Goal: Book appointment/travel/reservation

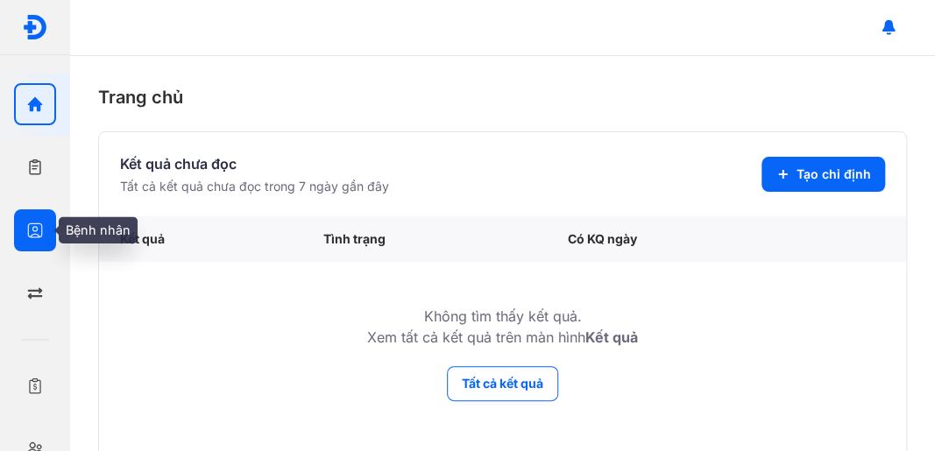
click at [37, 231] on icon "button" at bounding box center [35, 231] width 18 height 18
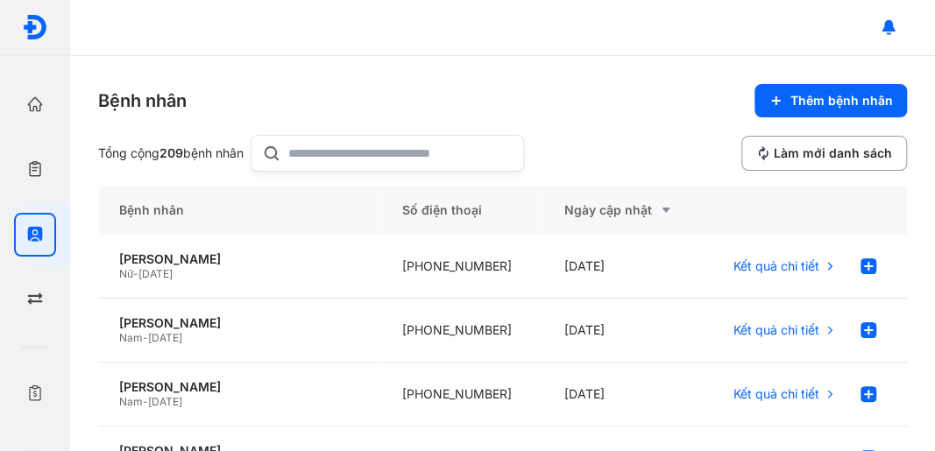
click at [327, 158] on input "text" at bounding box center [400, 153] width 224 height 35
type input "*********"
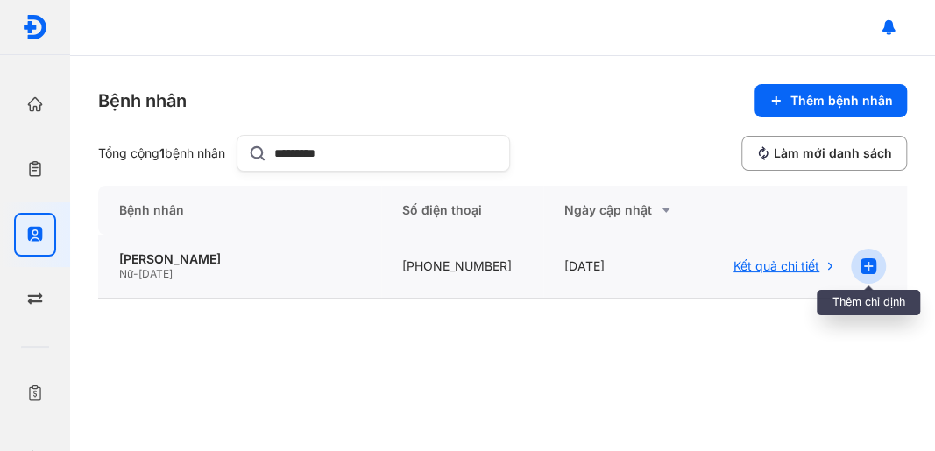
click at [861, 261] on use at bounding box center [869, 267] width 16 height 16
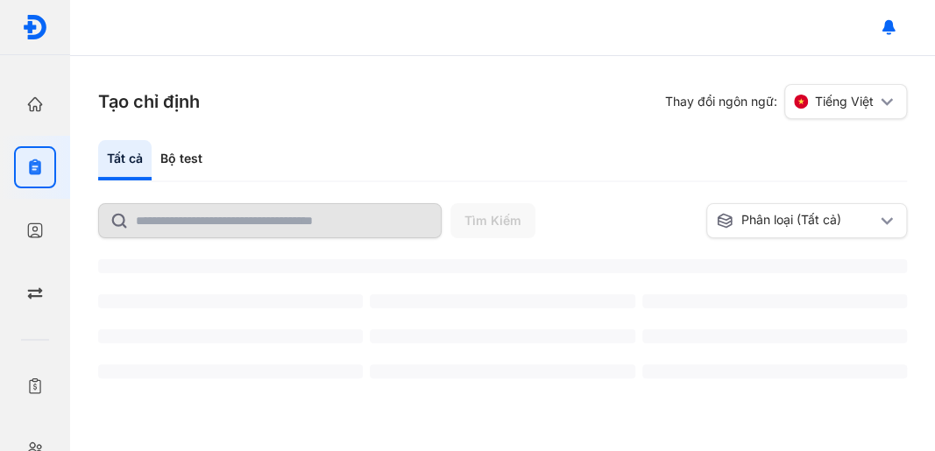
click at [181, 158] on div "Bộ test" at bounding box center [182, 160] width 60 height 40
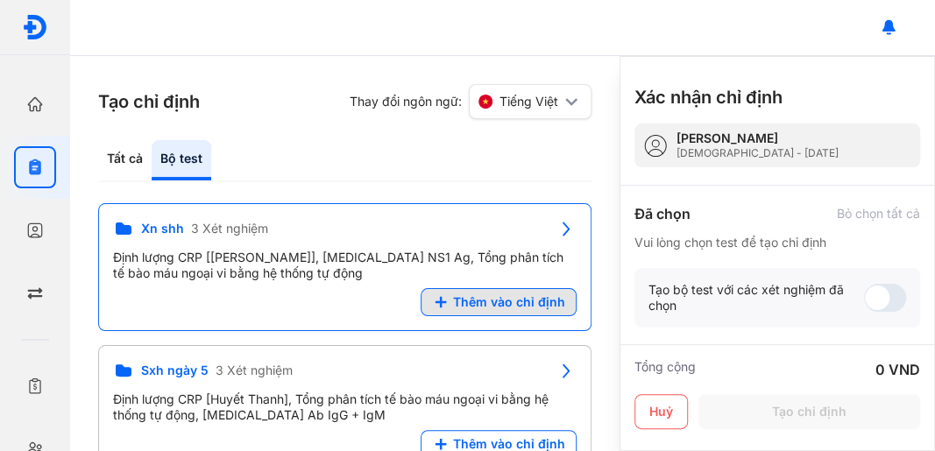
click at [483, 306] on span "Thêm vào chỉ định" at bounding box center [509, 303] width 112 height 16
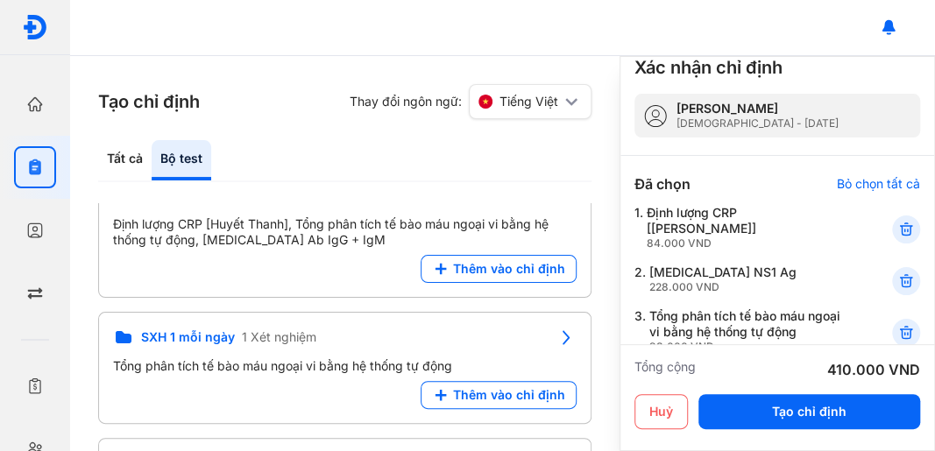
scroll to position [58, 0]
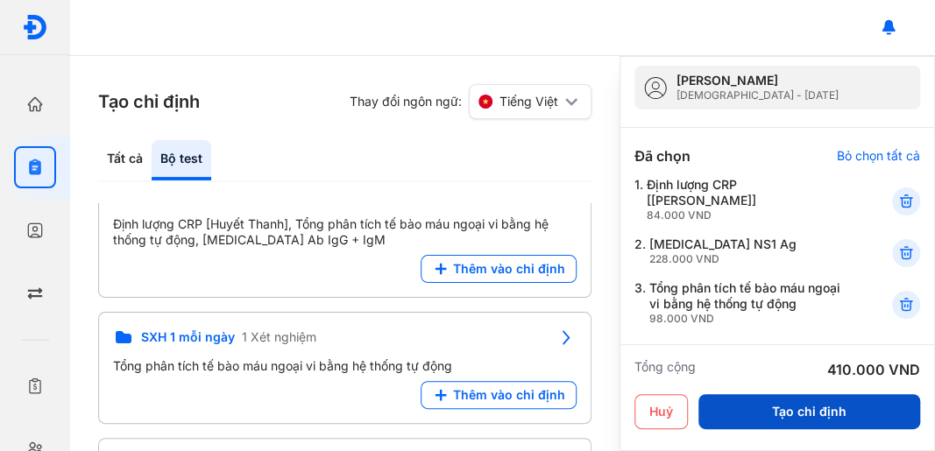
click at [793, 403] on button "Tạo chỉ định" at bounding box center [810, 412] width 222 height 35
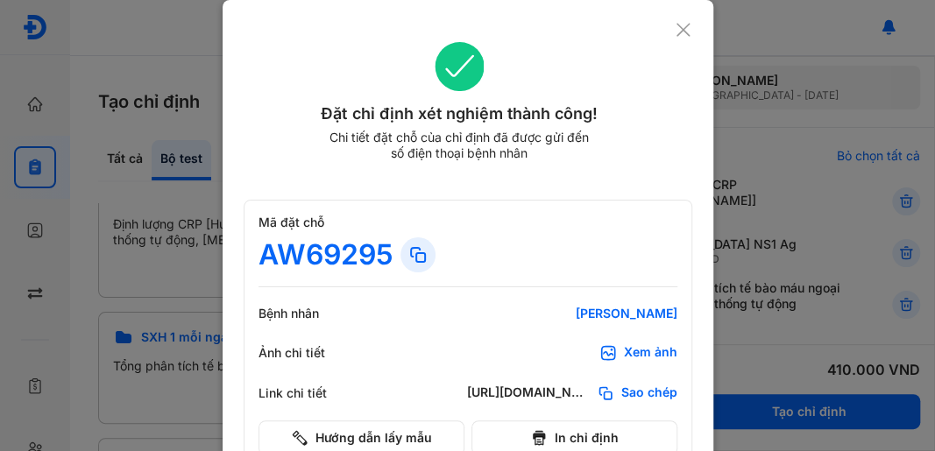
click at [684, 28] on icon at bounding box center [683, 30] width 17 height 18
